Goal: Task Accomplishment & Management: Complete application form

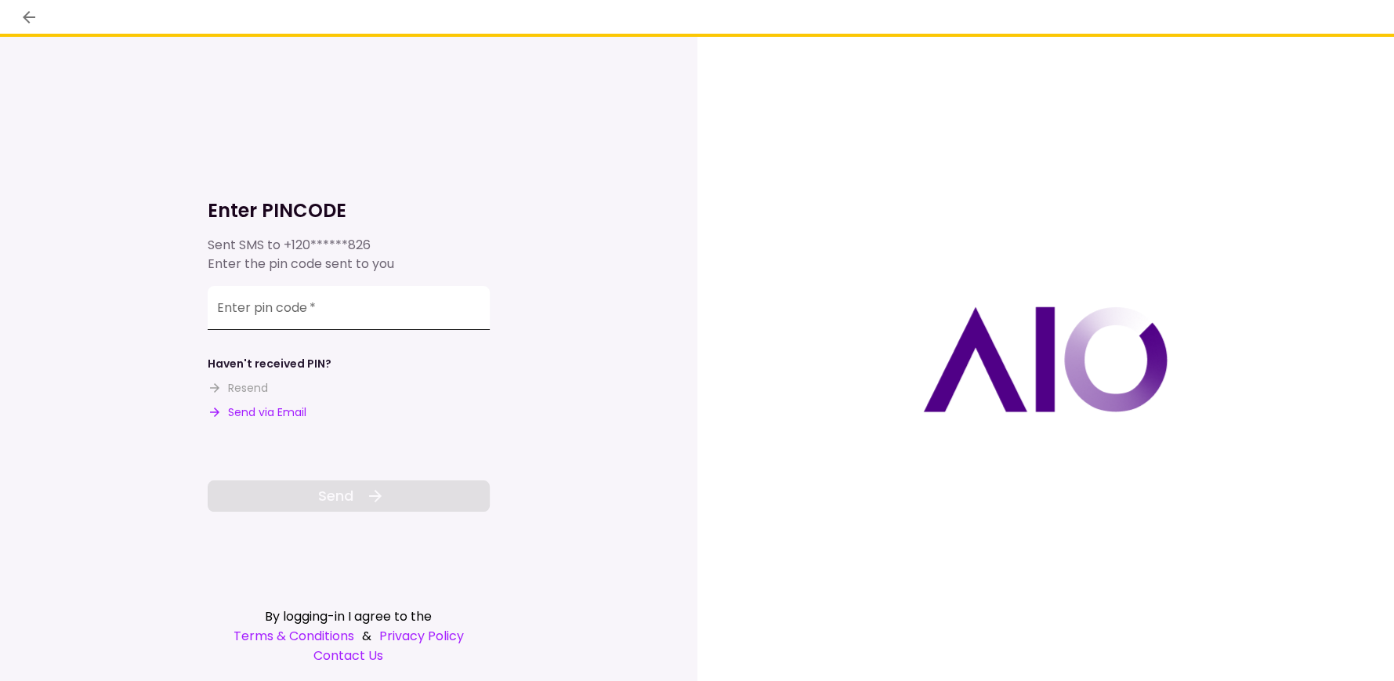
click at [303, 310] on input "Enter pin code   *" at bounding box center [349, 308] width 282 height 44
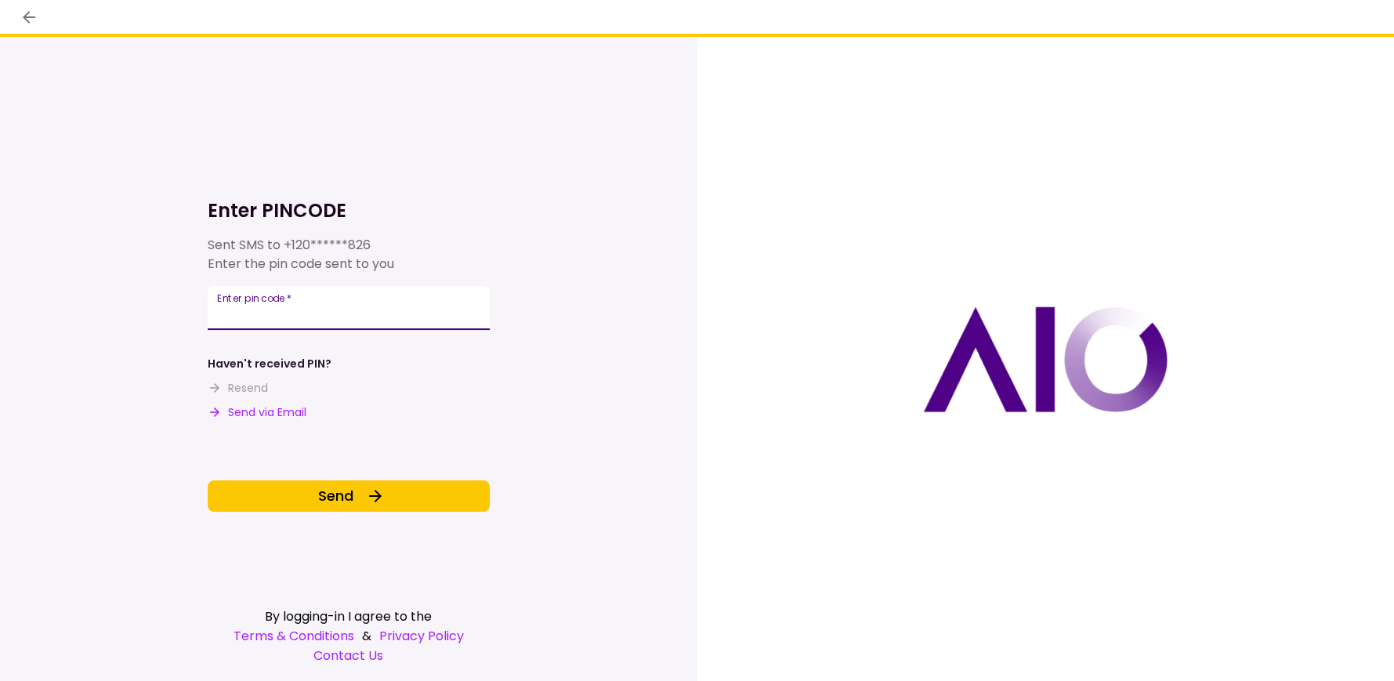
type input "******"
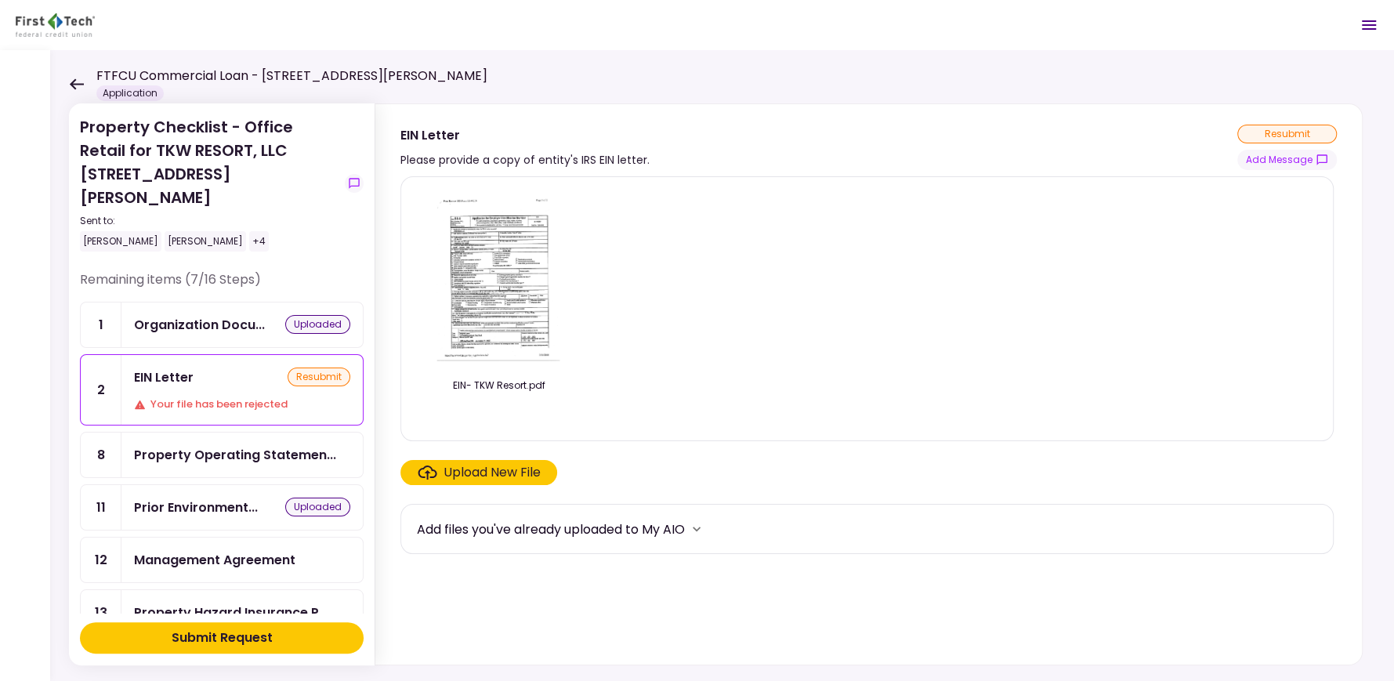
click at [520, 273] on img at bounding box center [500, 280] width 140 height 180
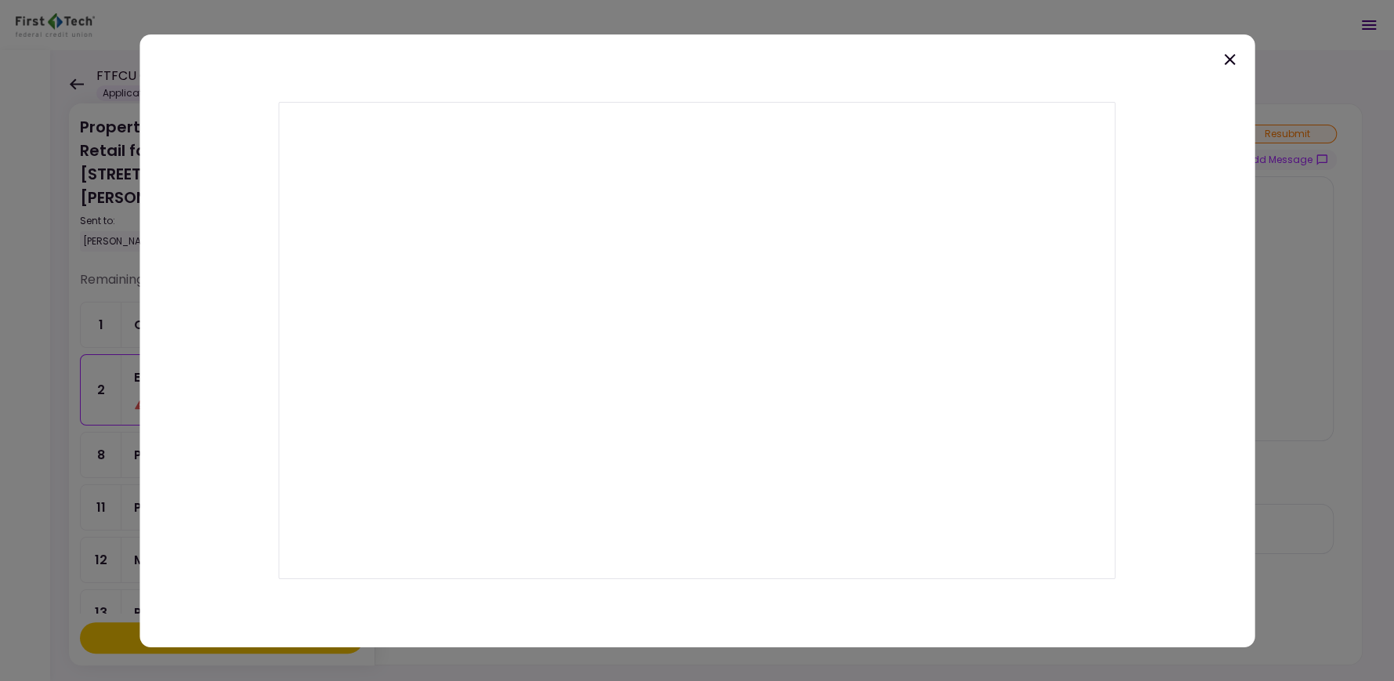
click at [1224, 58] on icon at bounding box center [1229, 58] width 19 height 19
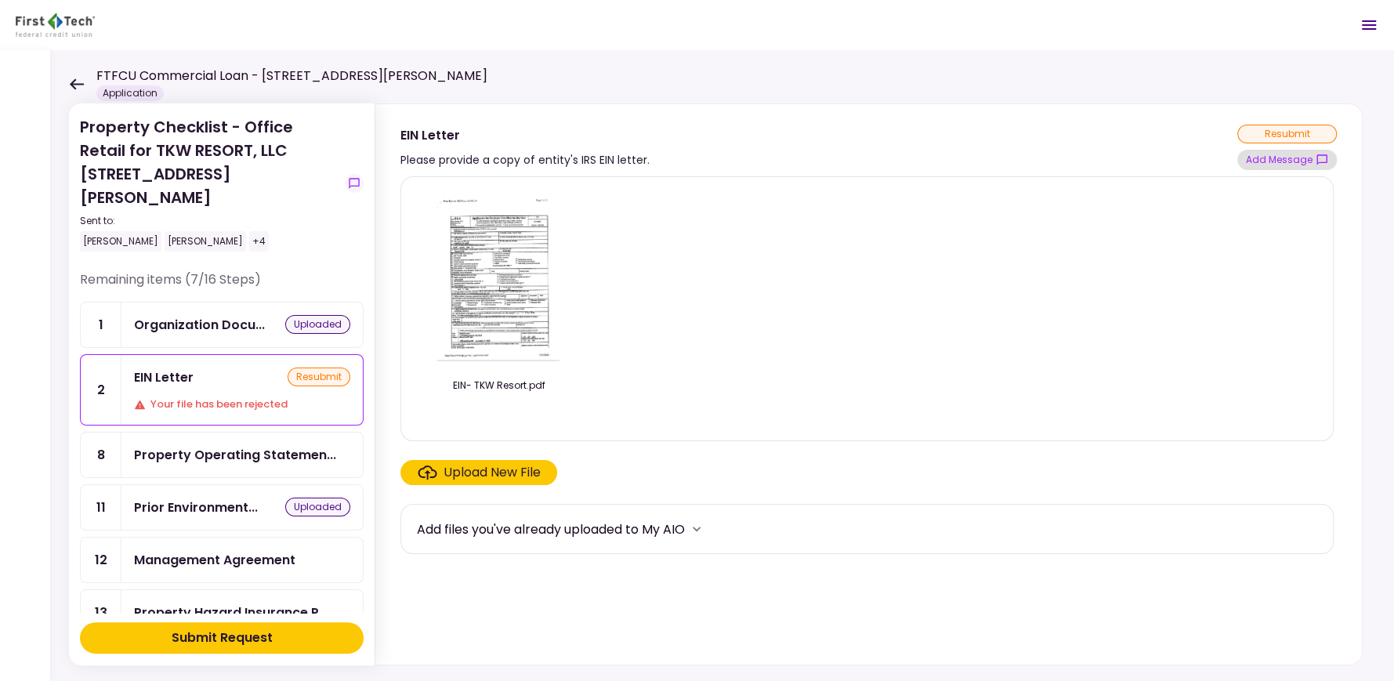
click at [1268, 154] on button "Add Message" at bounding box center [1288, 160] width 100 height 20
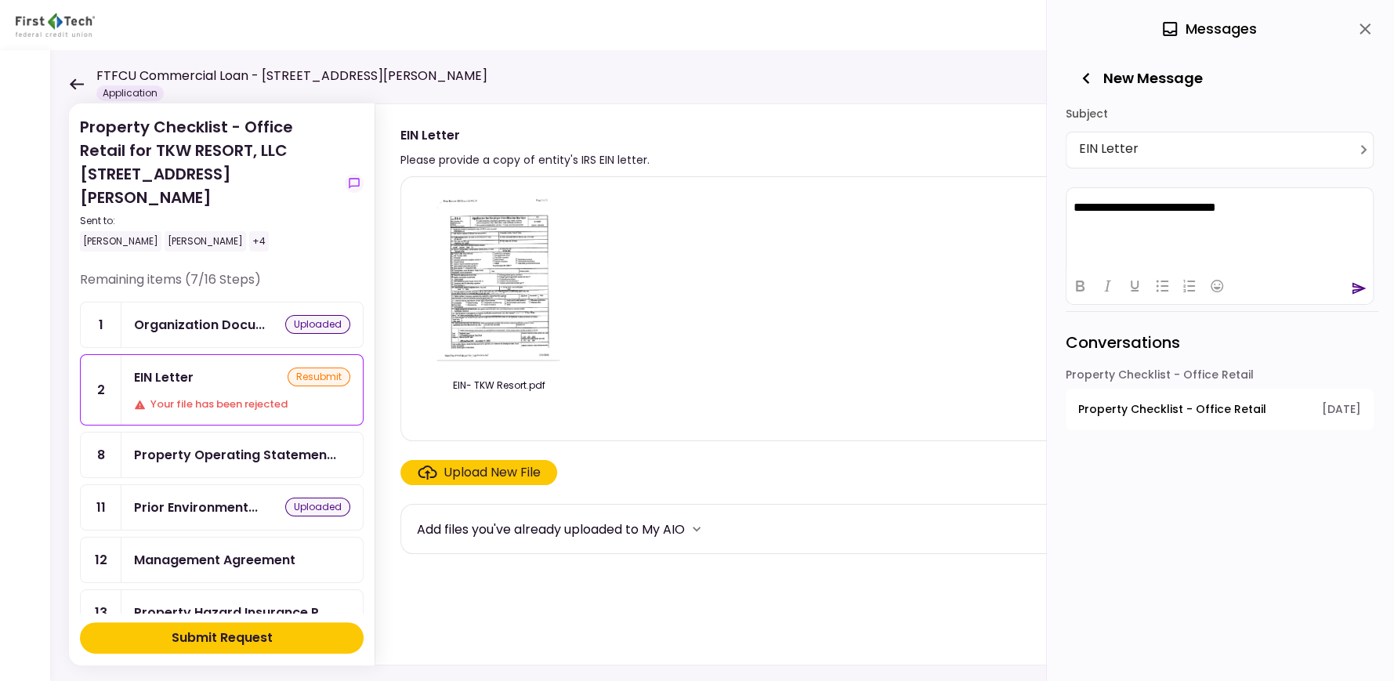
click at [1254, 204] on p "**********" at bounding box center [1220, 207] width 293 height 15
click at [1360, 24] on icon "close" at bounding box center [1365, 29] width 19 height 19
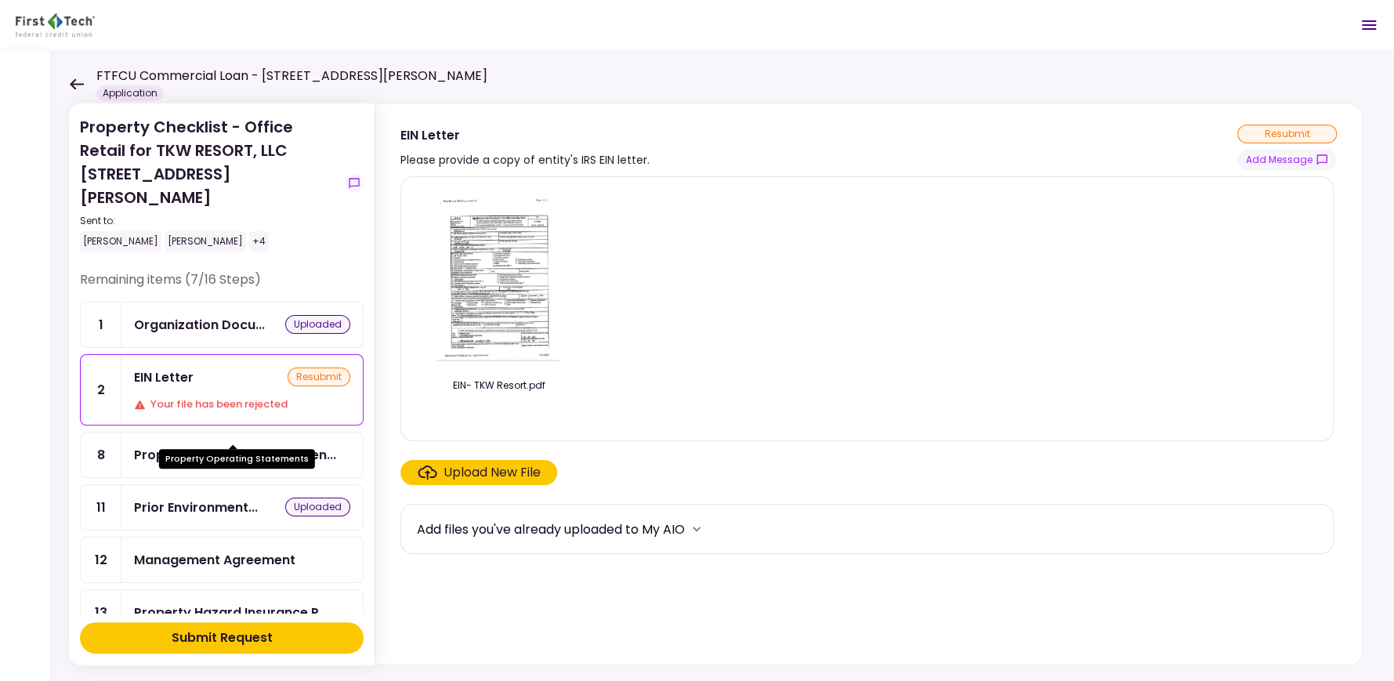
click at [296, 445] on div "Property Operating Statemen..." at bounding box center [235, 455] width 202 height 20
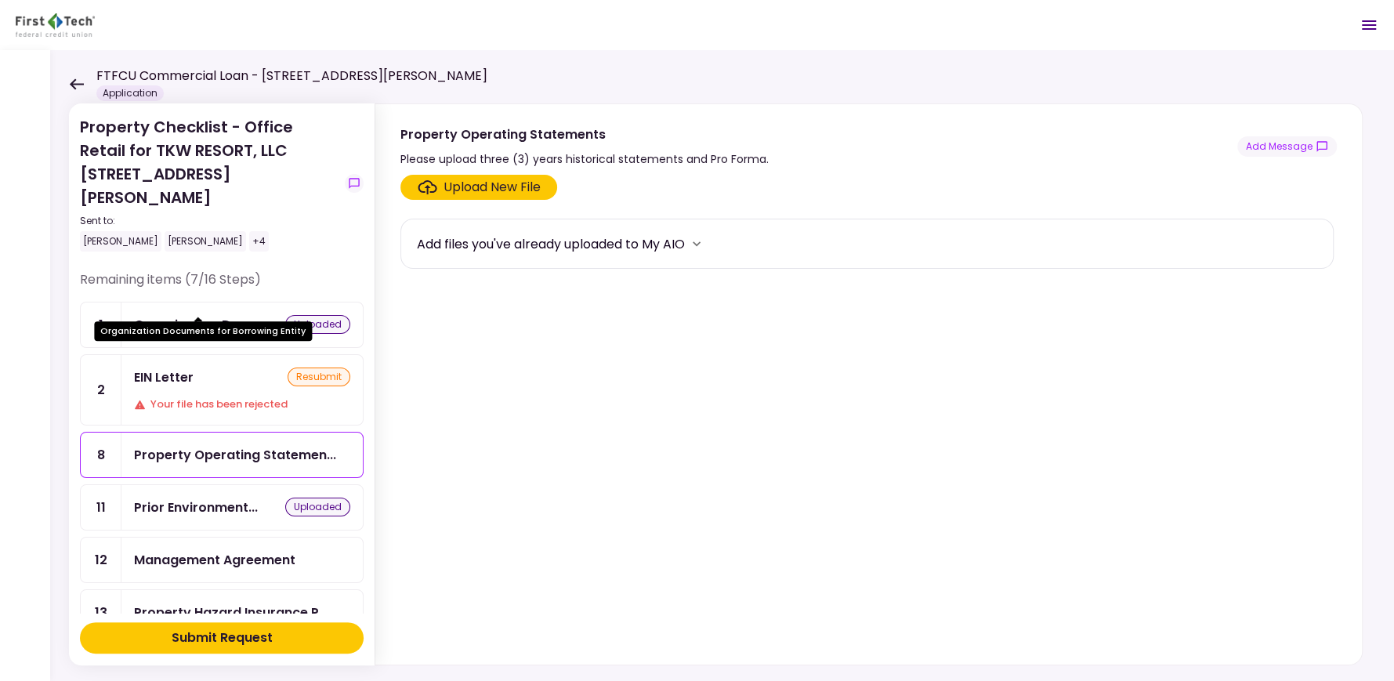
click at [180, 315] on div "Organization Docu..." at bounding box center [199, 325] width 131 height 20
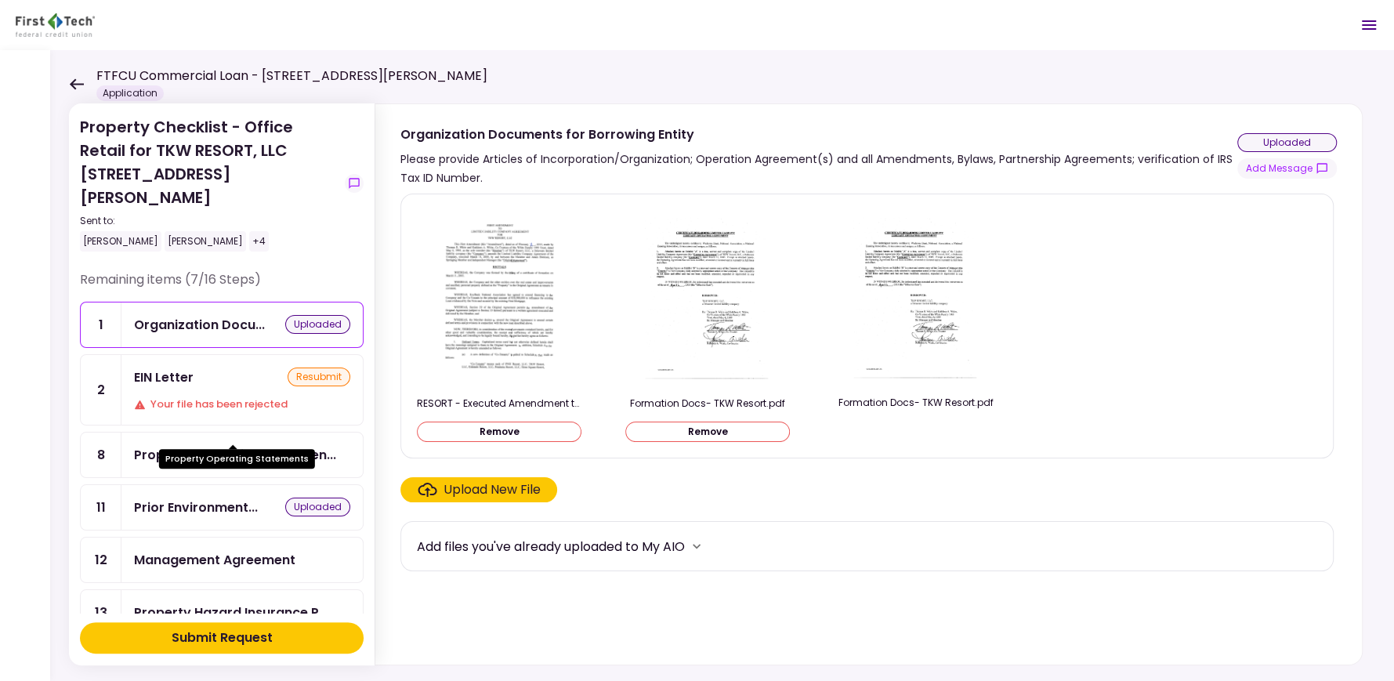
click at [263, 445] on div "Property Operating Statemen..." at bounding box center [235, 455] width 202 height 20
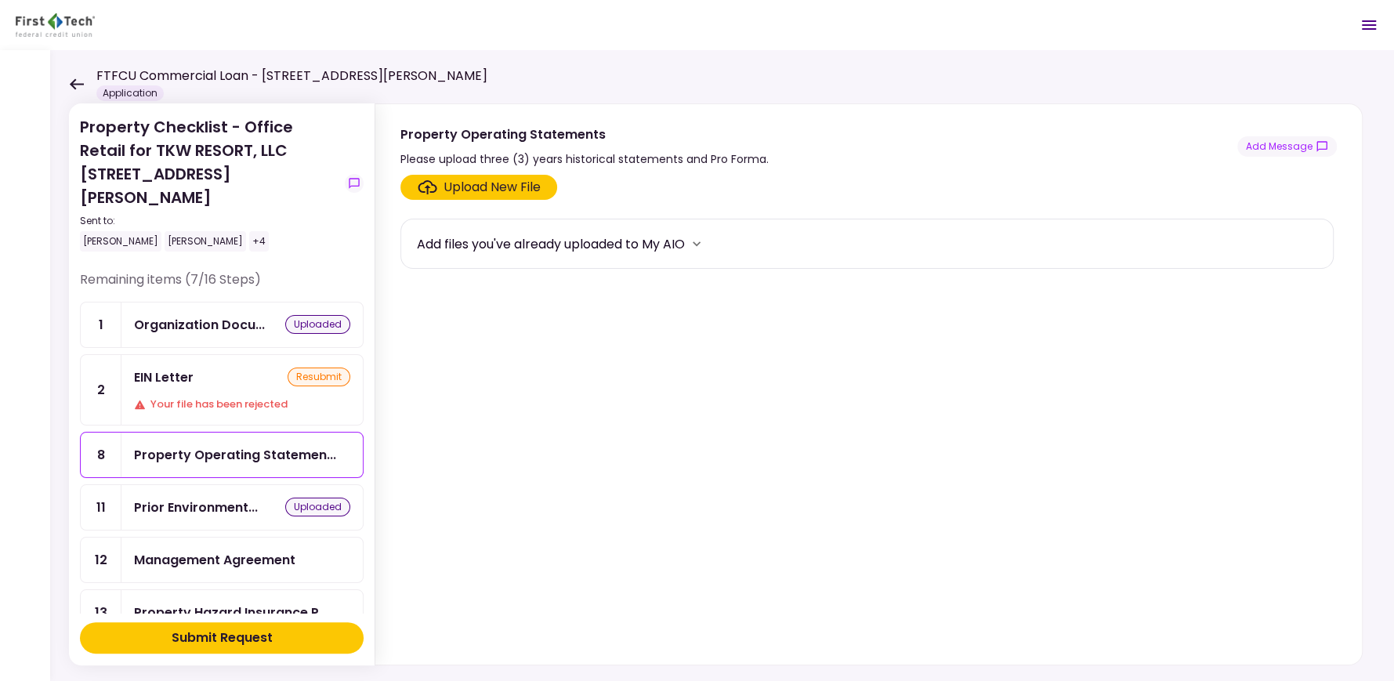
click at [486, 187] on div "Upload New File" at bounding box center [492, 187] width 97 height 19
click at [0, 0] on input "Upload New File" at bounding box center [0, 0] width 0 height 0
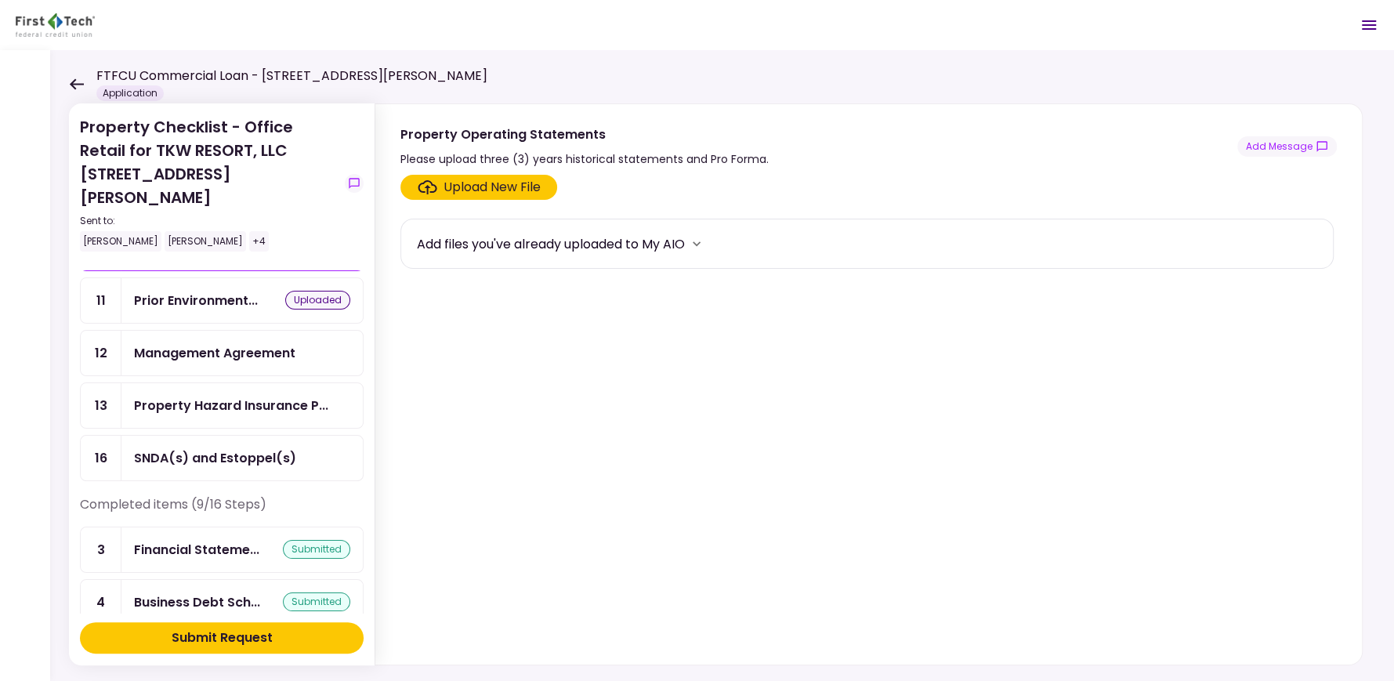
scroll to position [53, 0]
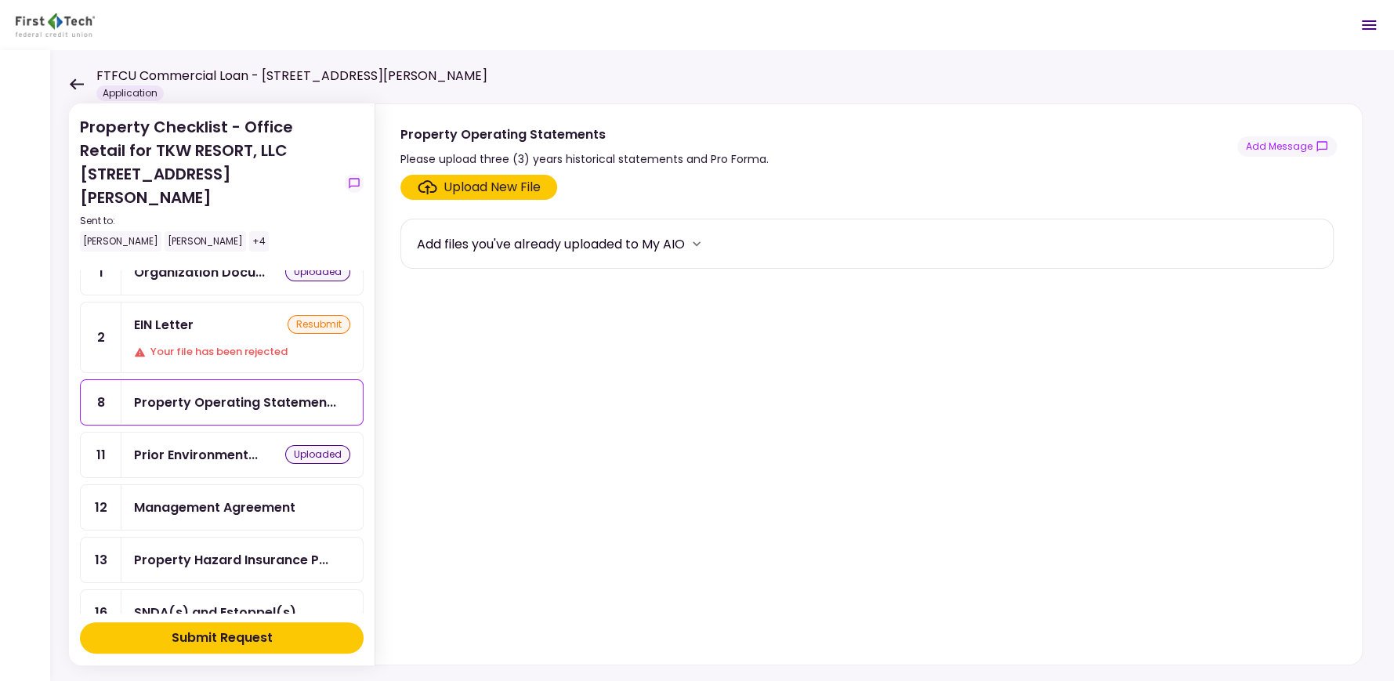
click at [69, 77] on div "FTFCU Commercial Loan - [STREET_ADDRESS][PERSON_NAME] Application" at bounding box center [278, 84] width 419 height 34
click at [82, 78] on icon at bounding box center [76, 84] width 15 height 12
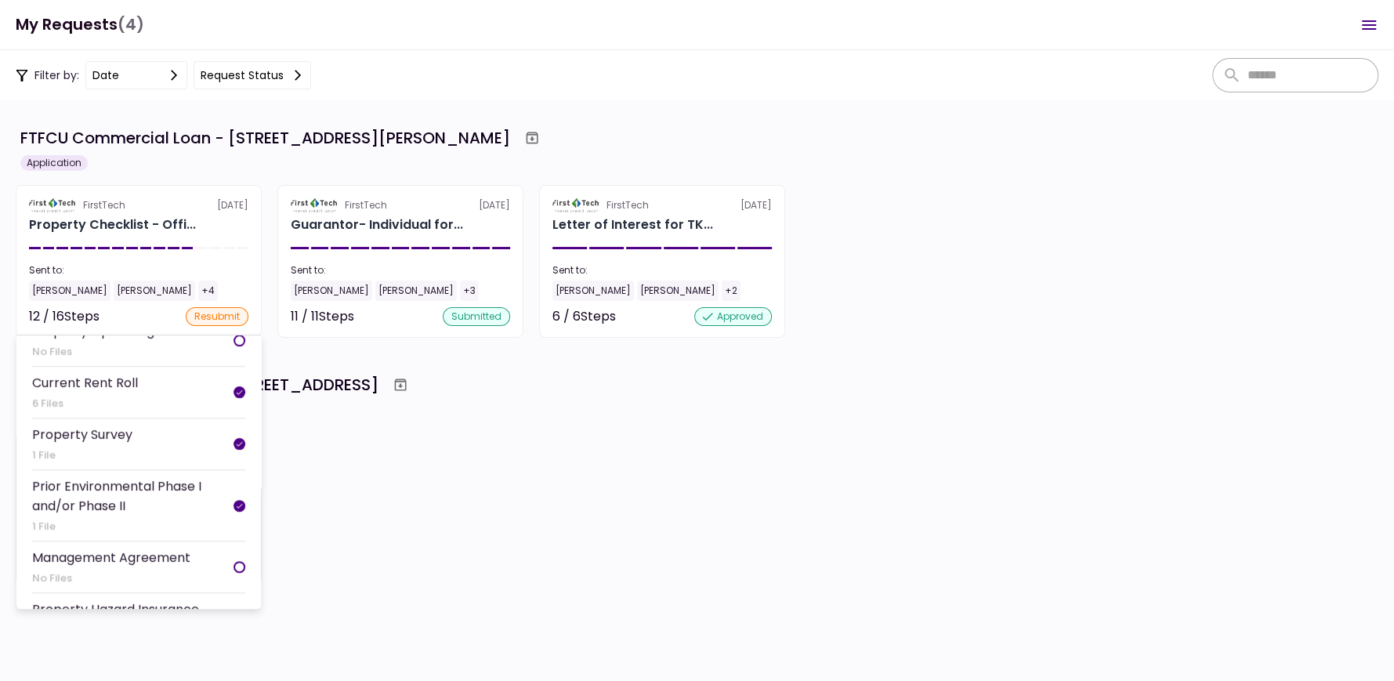
scroll to position [448, 0]
click at [85, 423] on div "Property Survey" at bounding box center [82, 433] width 100 height 20
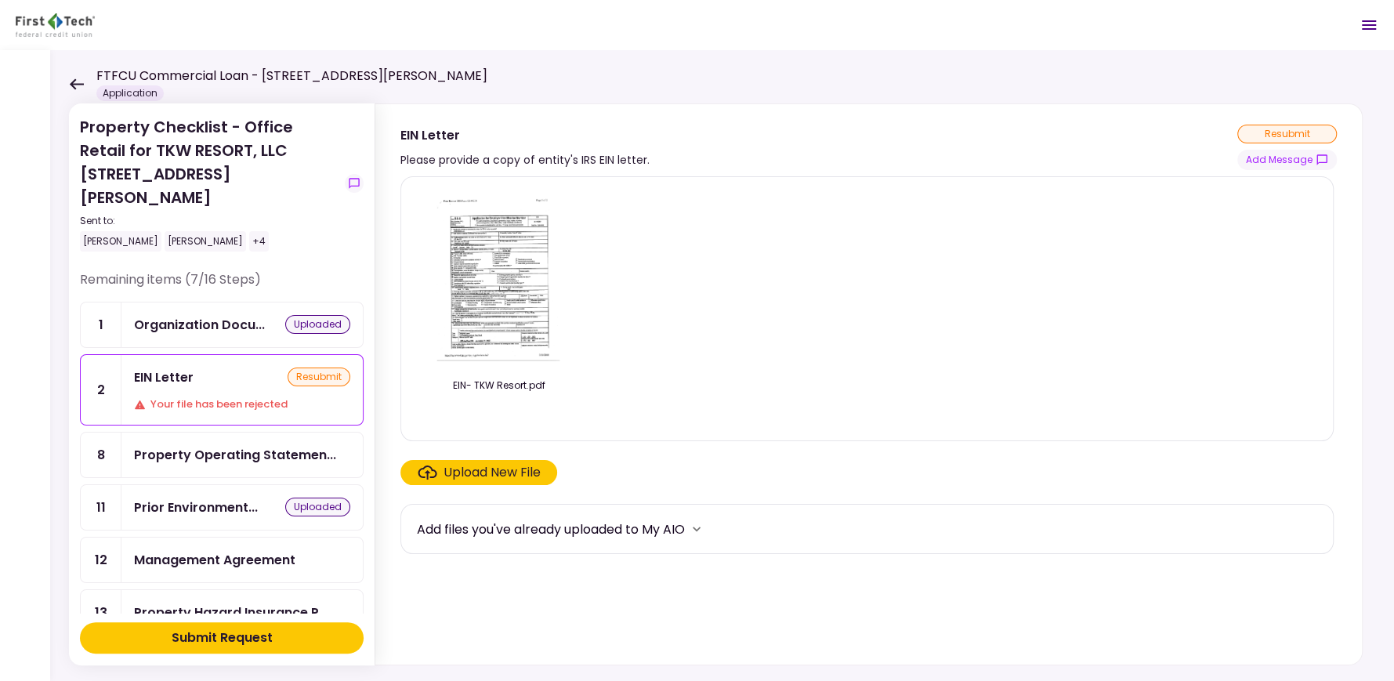
click at [328, 368] on div "resubmit" at bounding box center [319, 377] width 63 height 19
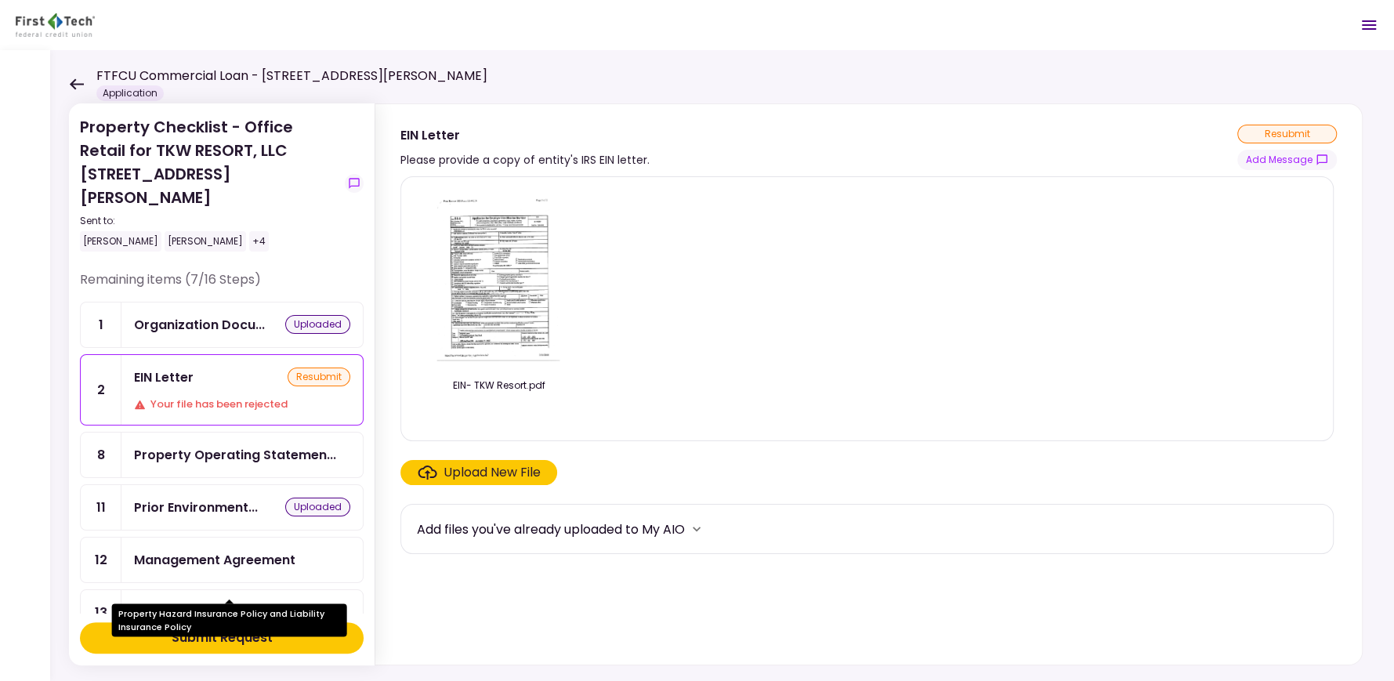
click at [212, 603] on div "Property Hazard Insurance P..." at bounding box center [231, 613] width 194 height 20
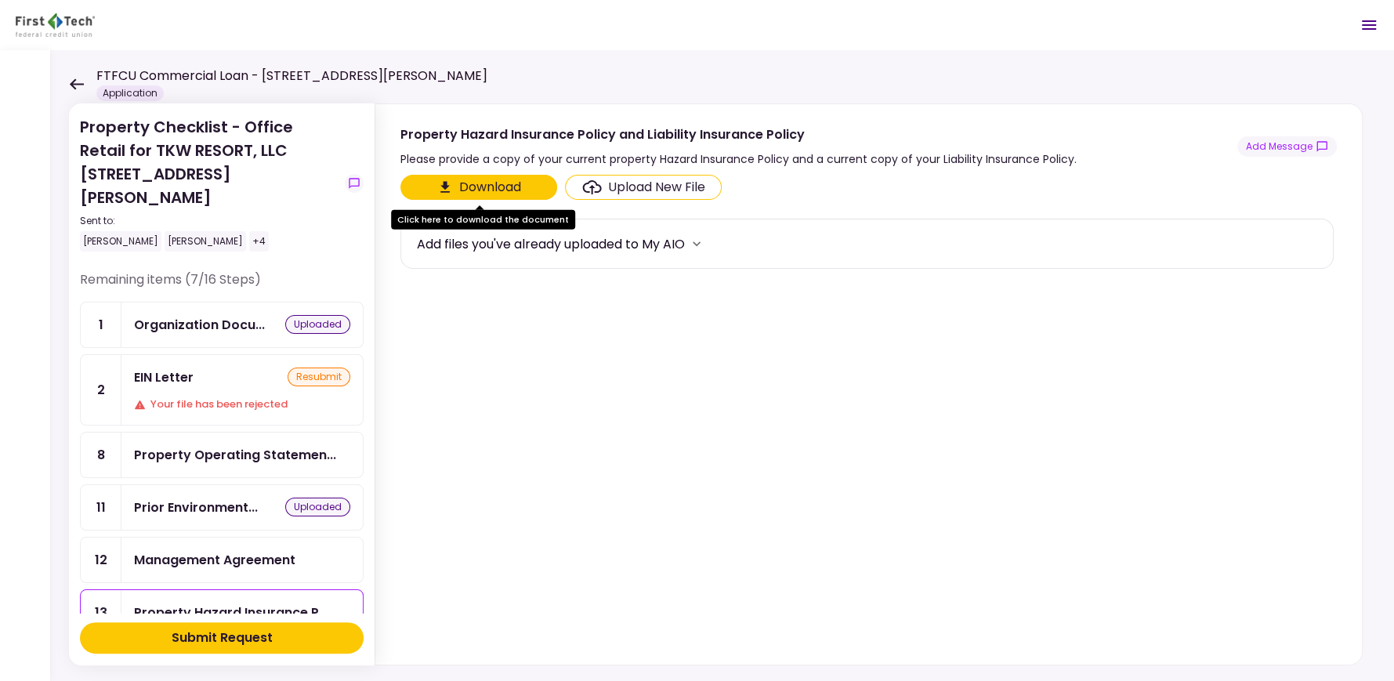
click at [701, 184] on div "Upload New File" at bounding box center [656, 187] width 97 height 19
click at [0, 0] on input "Upload New File" at bounding box center [0, 0] width 0 height 0
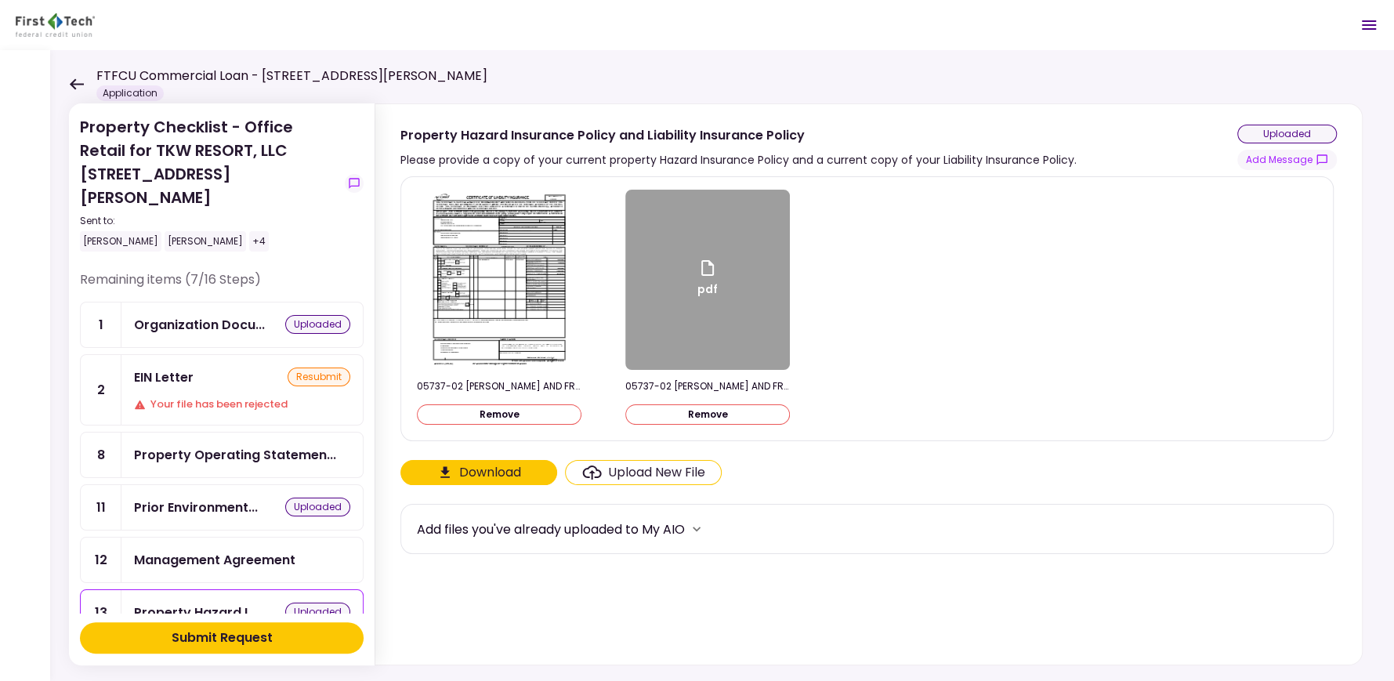
click at [208, 631] on div "Submit Request" at bounding box center [222, 638] width 101 height 19
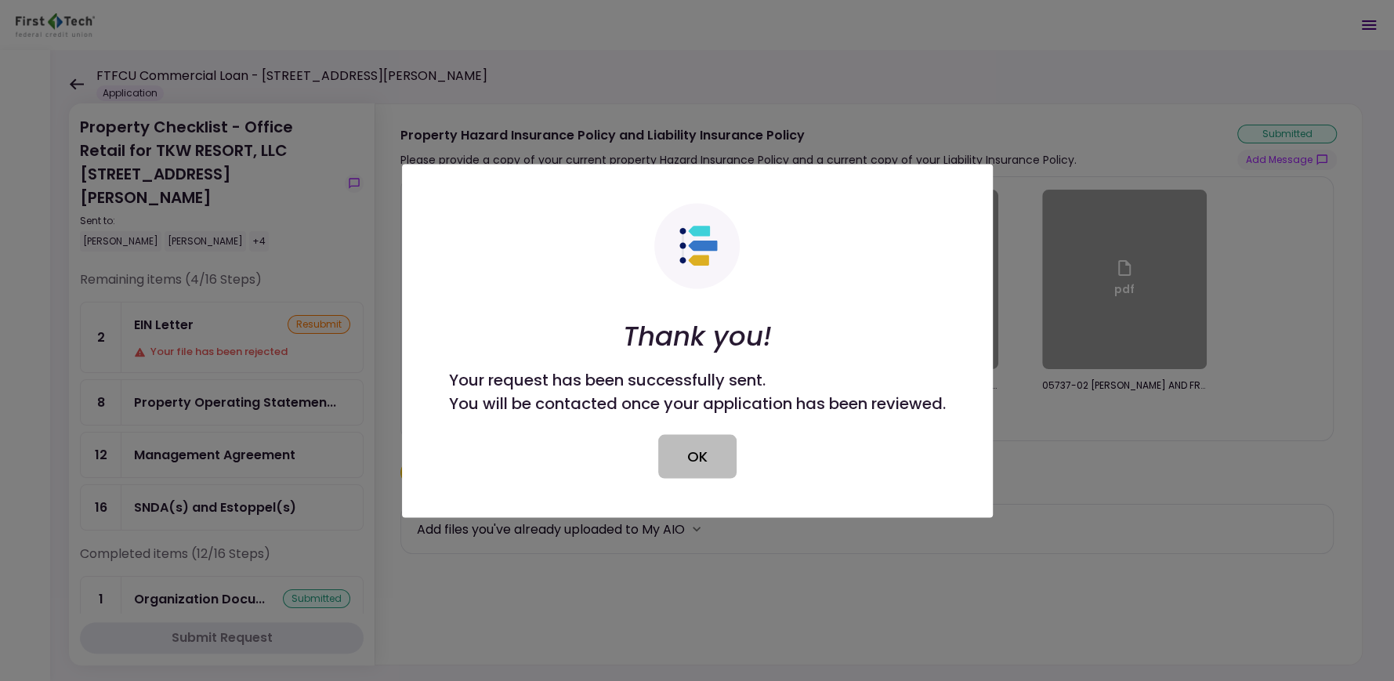
click at [687, 455] on button "OK" at bounding box center [697, 456] width 78 height 44
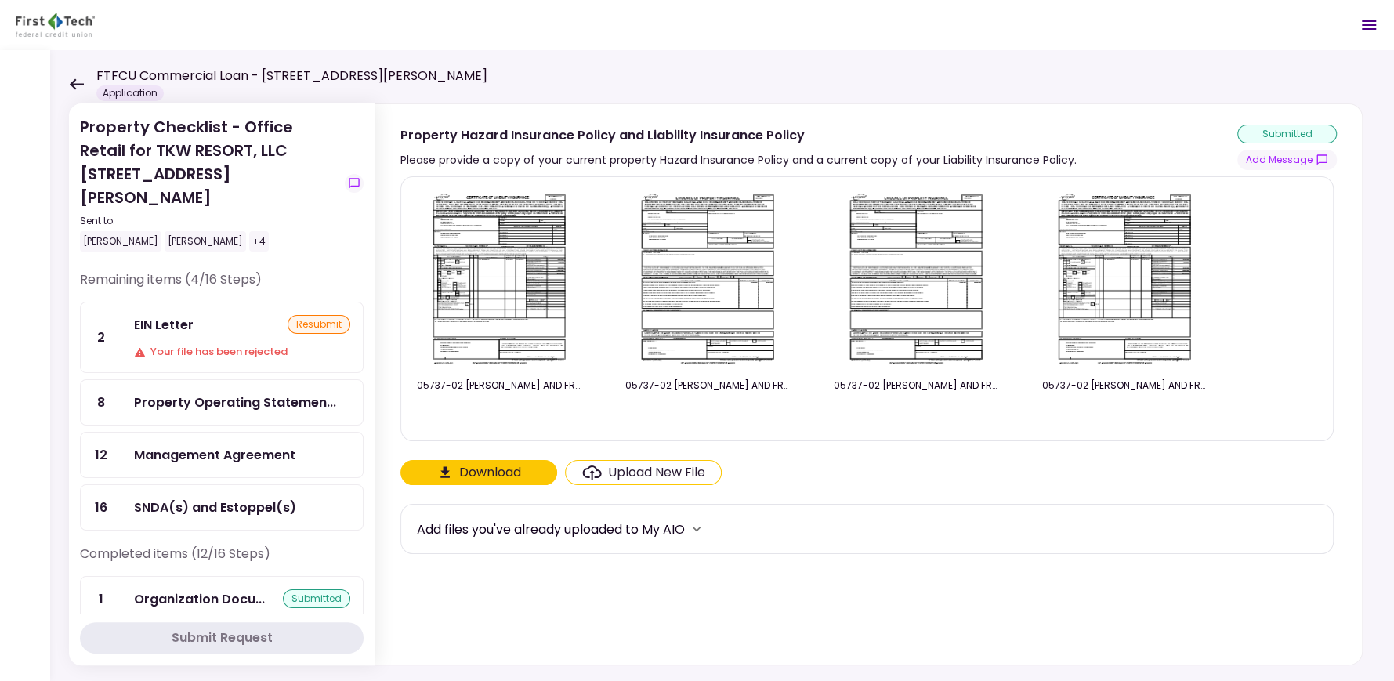
scroll to position [562, 0]
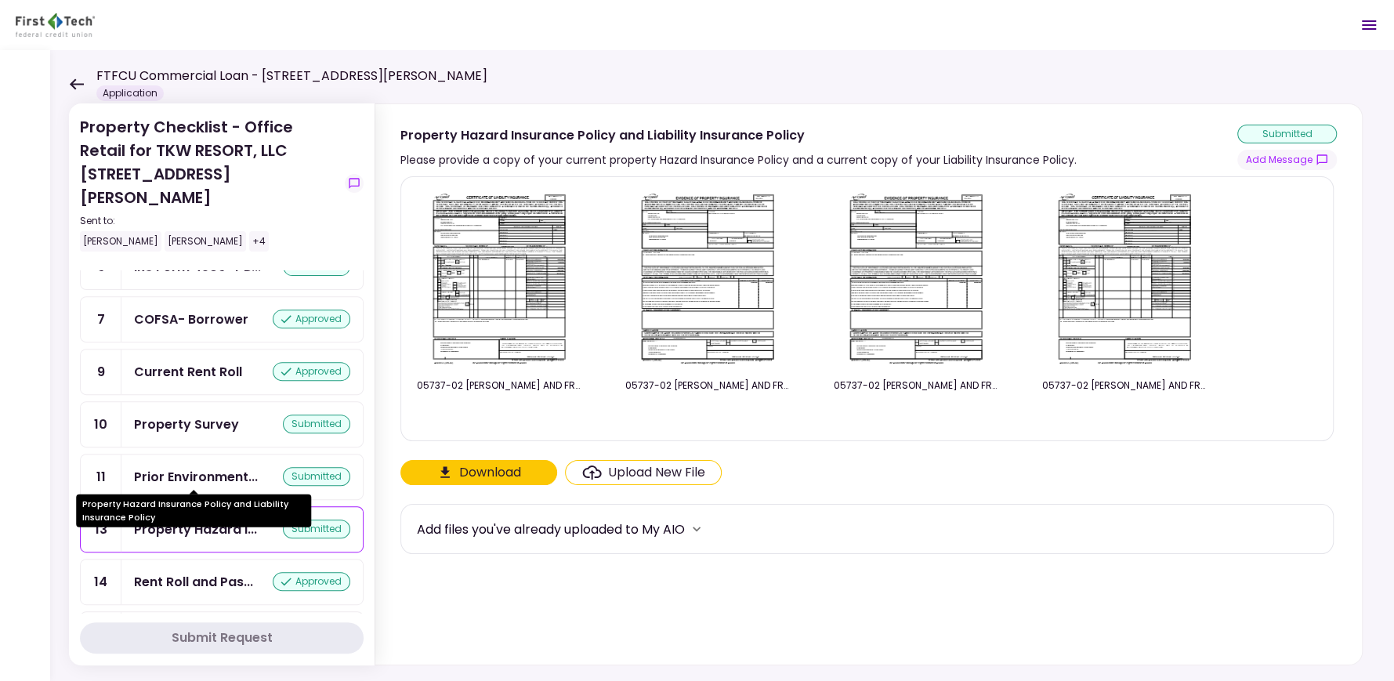
click at [205, 520] on div "Property Hazard I..." at bounding box center [195, 530] width 123 height 20
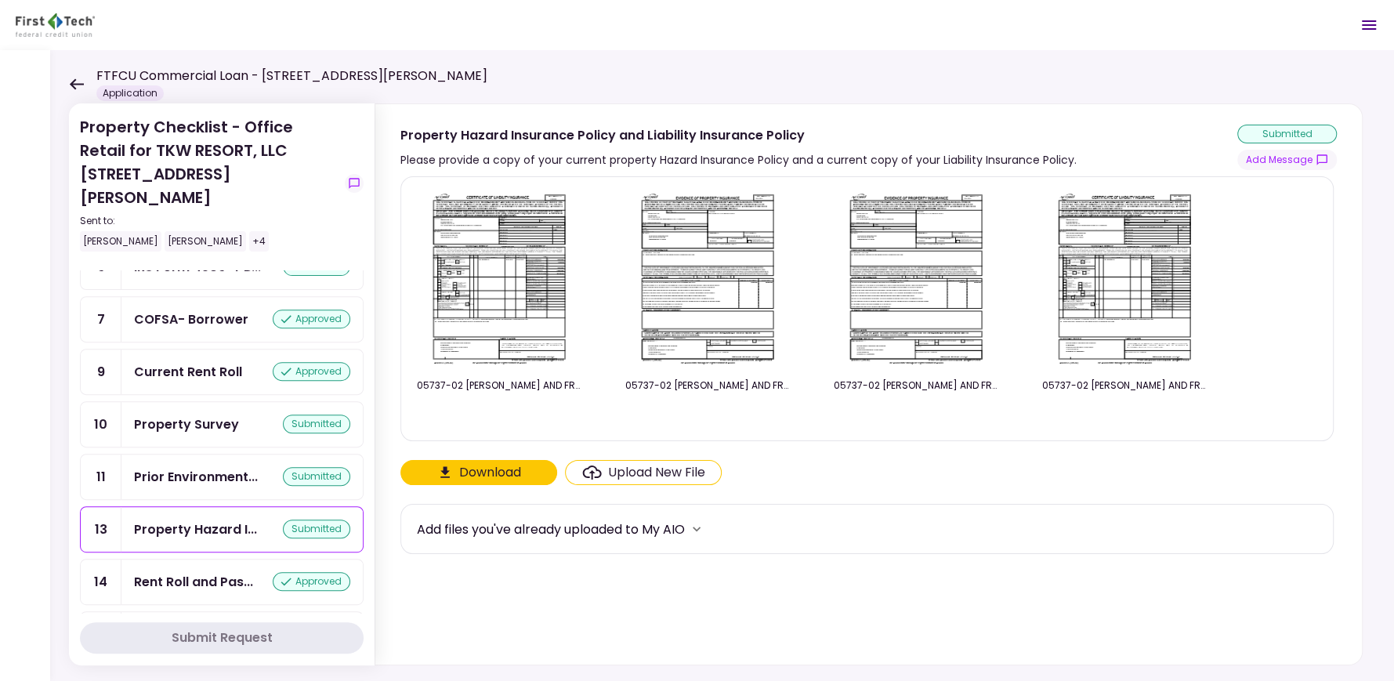
click at [78, 81] on icon at bounding box center [76, 84] width 15 height 12
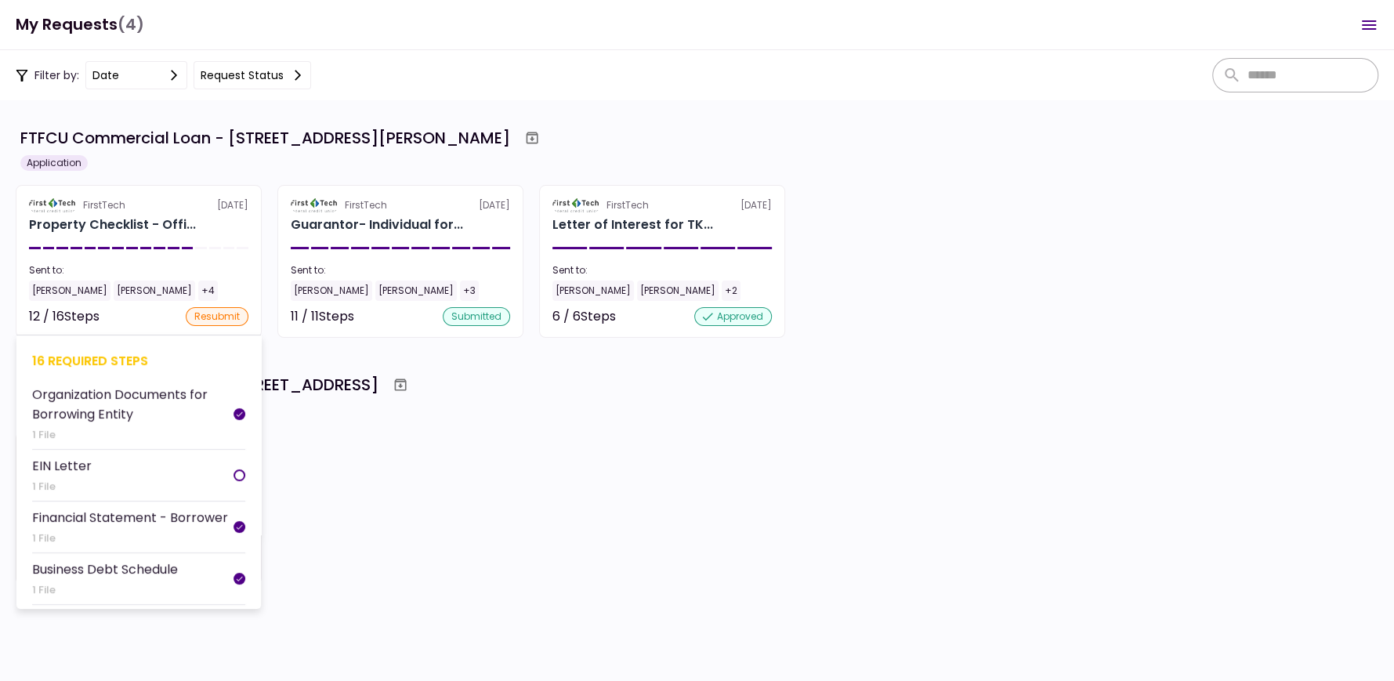
click at [110, 243] on section "FirstTech [DATE] Property Checklist - Offi... Sent to: [PERSON_NAME] [PERSON_NA…" at bounding box center [139, 261] width 246 height 153
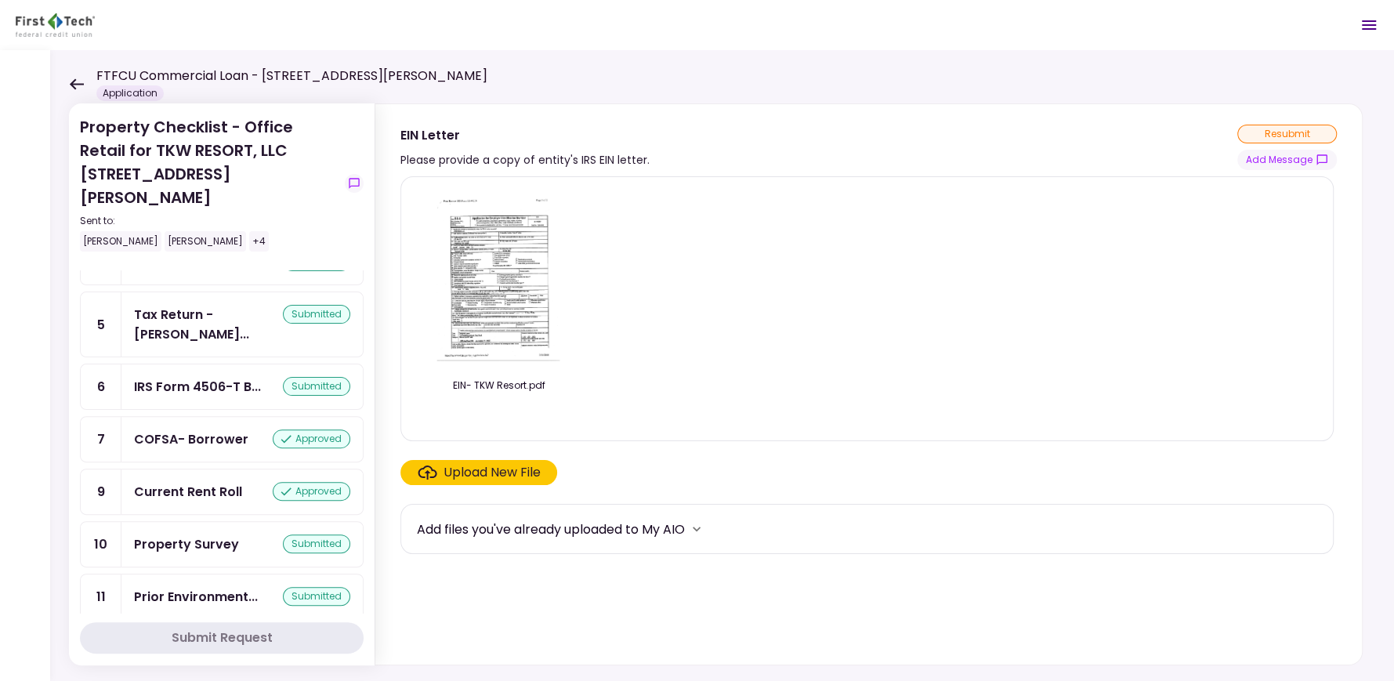
scroll to position [562, 0]
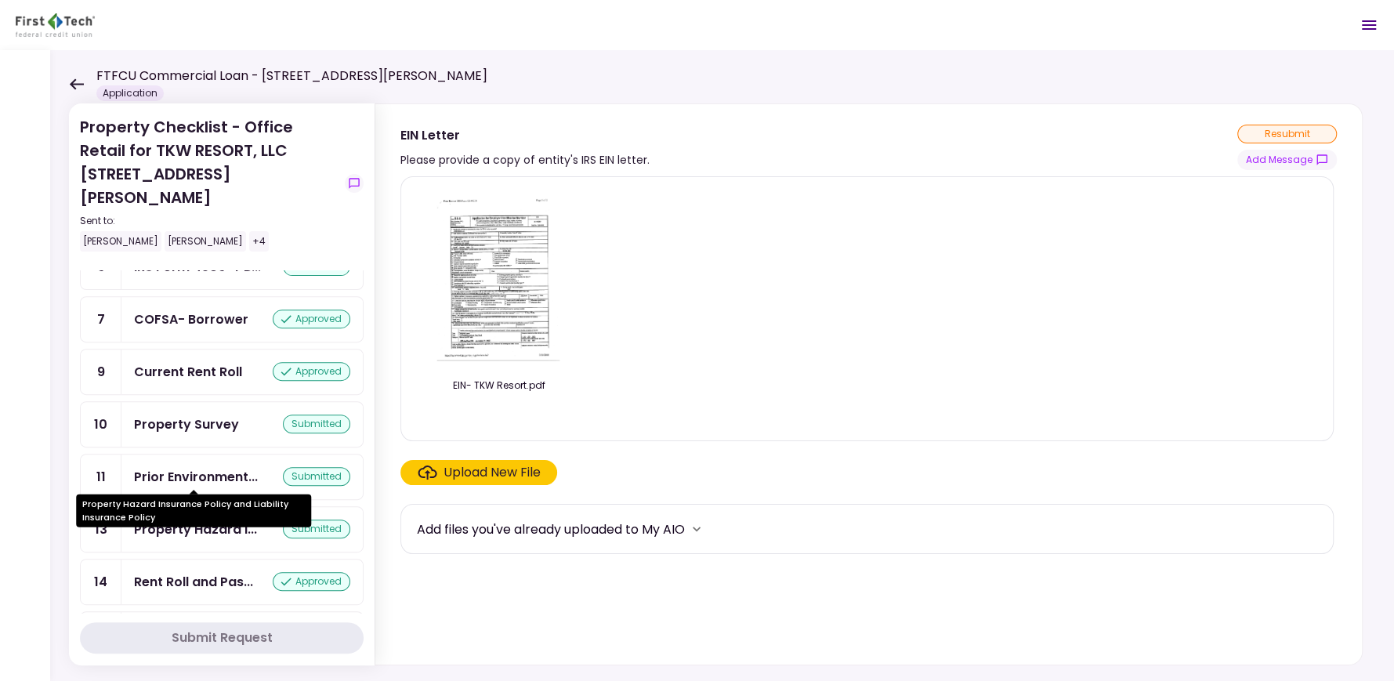
click at [223, 520] on div "Property Hazard I..." at bounding box center [195, 530] width 123 height 20
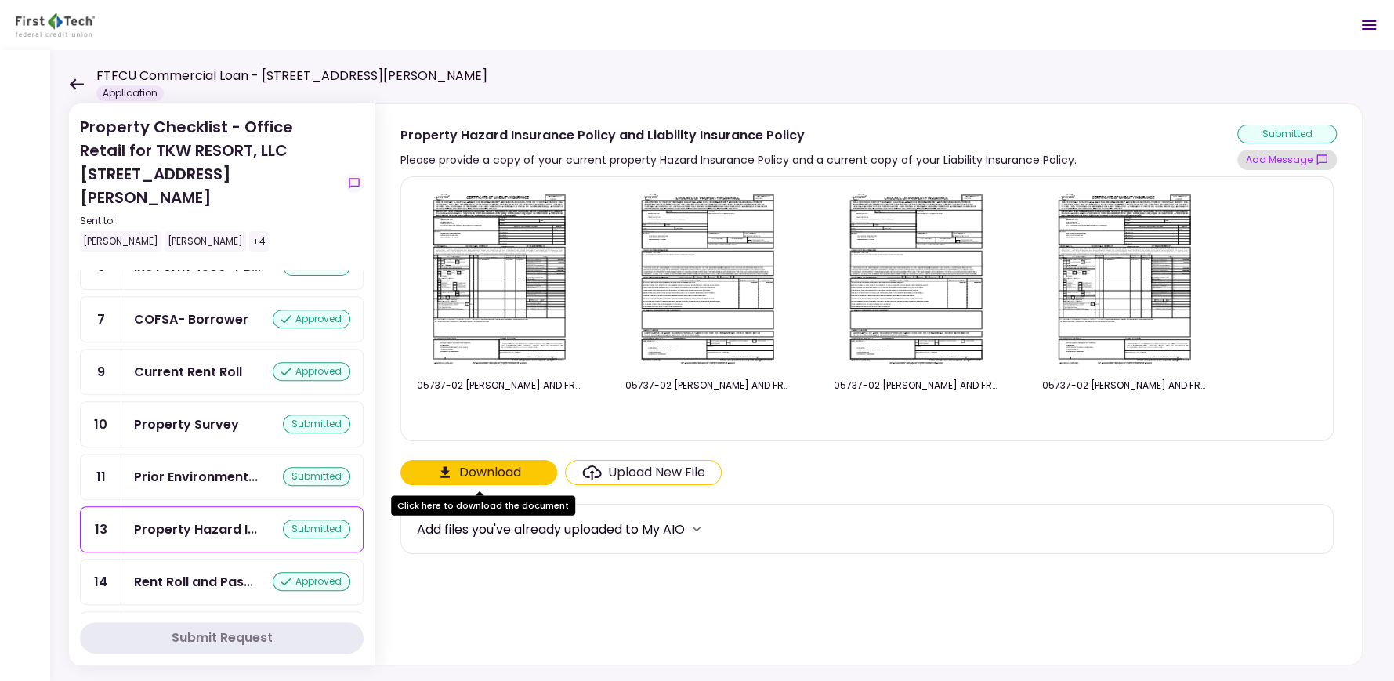
click at [1271, 157] on button "Add Message" at bounding box center [1288, 160] width 100 height 20
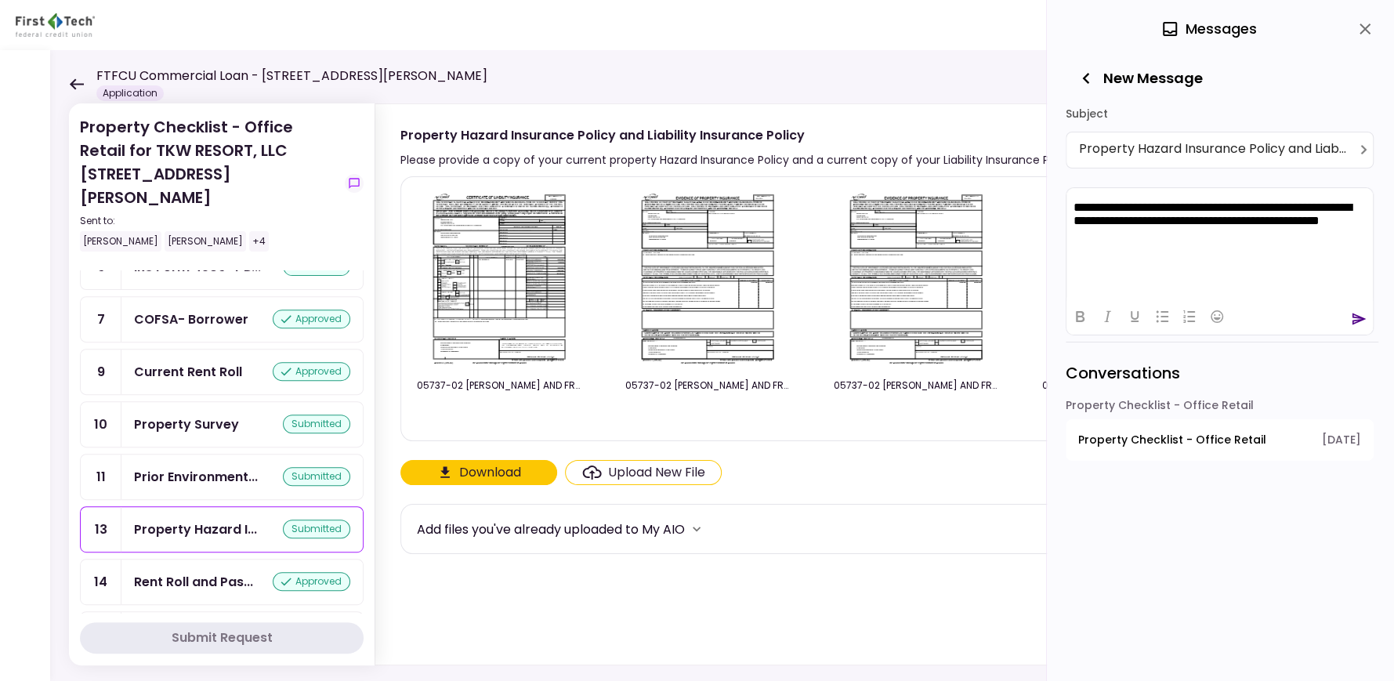
click at [1358, 317] on icon "send" at bounding box center [1359, 319] width 16 height 16
